Goal: Task Accomplishment & Management: Manage account settings

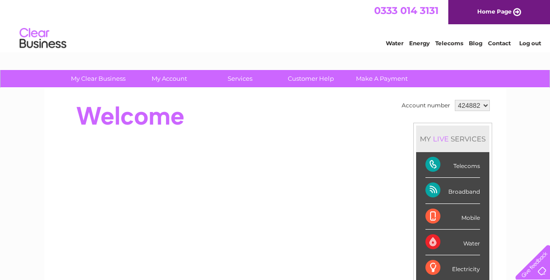
drag, startPoint x: 4, startPoint y: 159, endPoint x: 60, endPoint y: 164, distance: 56.1
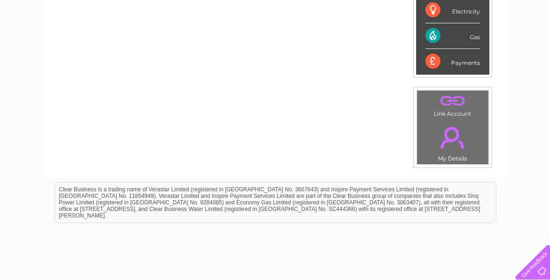
scroll to position [321, 0]
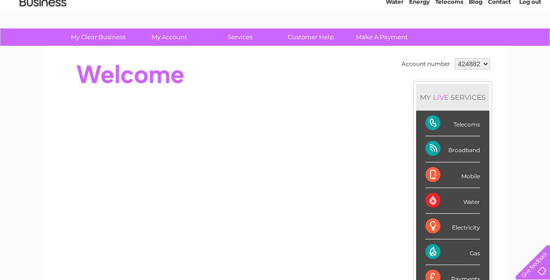
scroll to position [0, 0]
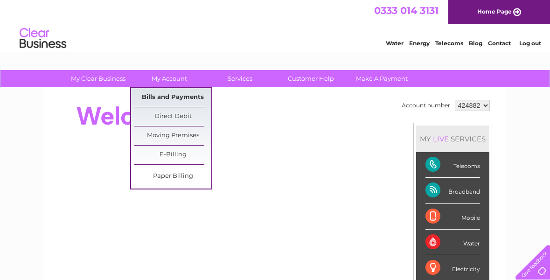
click at [180, 92] on link "Bills and Payments" at bounding box center [172, 97] width 77 height 19
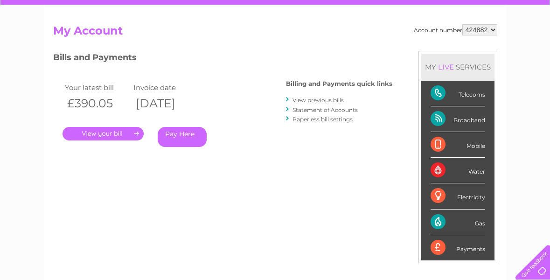
scroll to position [93, 0]
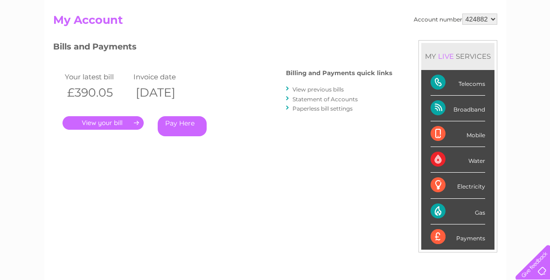
click at [90, 114] on div ". Pay Here" at bounding box center [155, 109] width 187 height 14
click at [94, 122] on link "." at bounding box center [102, 123] width 81 height 14
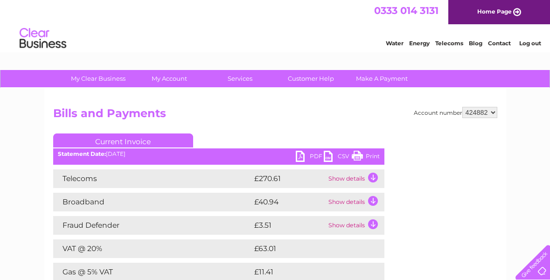
click at [297, 155] on link "PDF" at bounding box center [310, 158] width 28 height 14
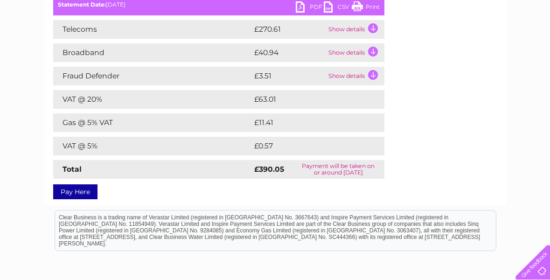
scroll to position [140, 0]
